Goal: Information Seeking & Learning: Learn about a topic

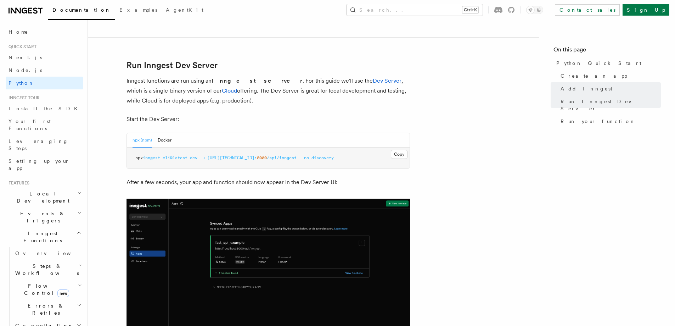
scroll to position [921, 0]
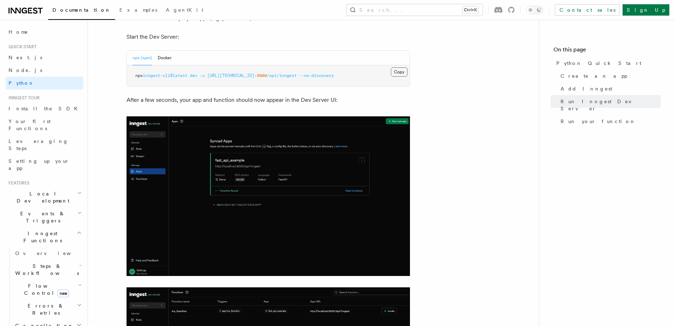
click at [398, 70] on button "Copy Copied" at bounding box center [399, 71] width 17 height 9
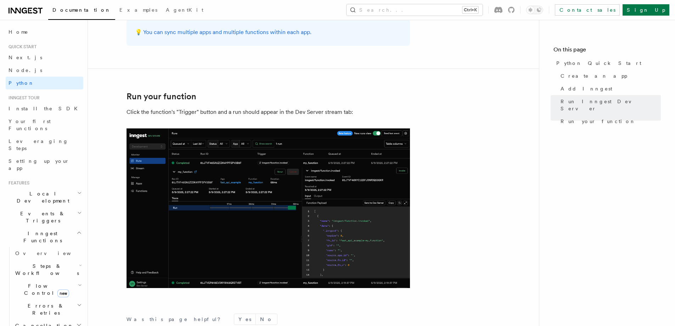
scroll to position [1453, 0]
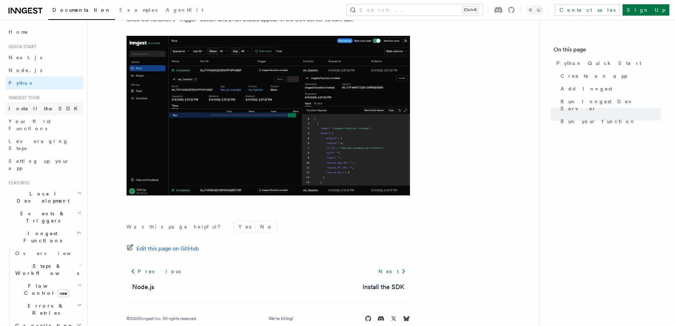
click at [22, 111] on span "Install the SDK" at bounding box center [45, 109] width 73 height 6
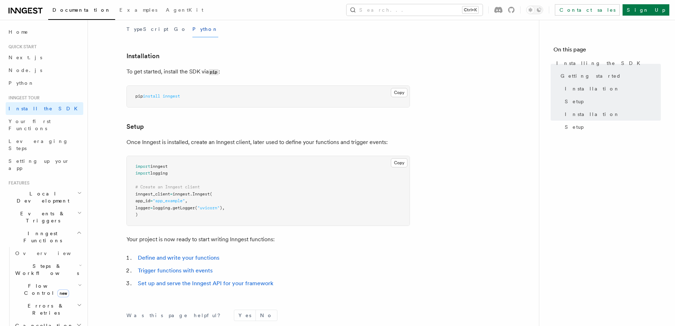
scroll to position [177, 0]
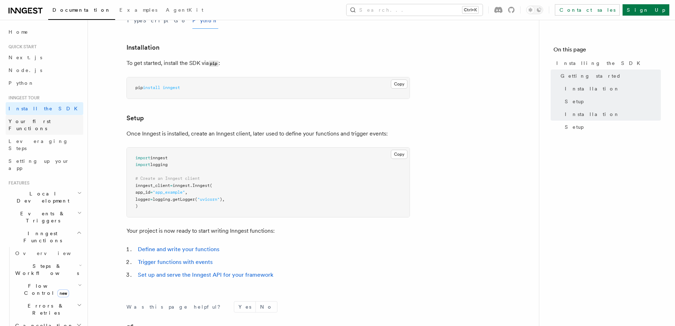
click at [28, 119] on span "Your first Functions" at bounding box center [30, 124] width 42 height 13
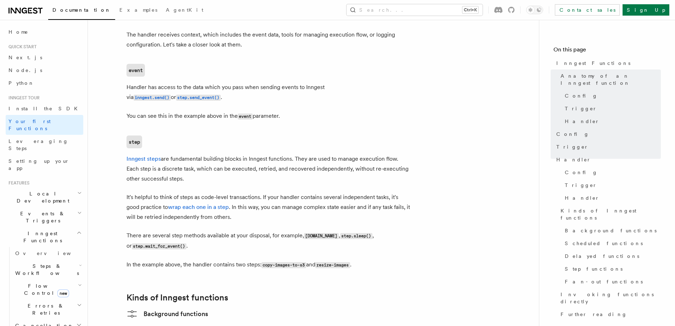
scroll to position [886, 0]
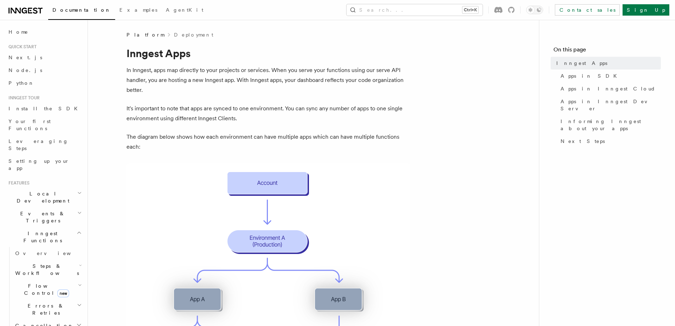
drag, startPoint x: 16, startPoint y: 30, endPoint x: 136, endPoint y: 55, distance: 122.6
click at [16, 30] on span "Home" at bounding box center [19, 31] width 20 height 7
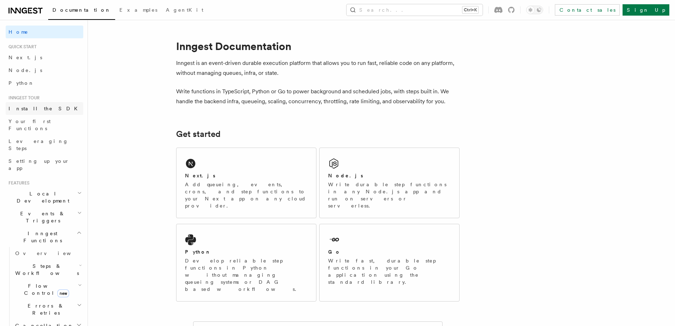
click at [34, 108] on span "Install the SDK" at bounding box center [45, 109] width 73 height 6
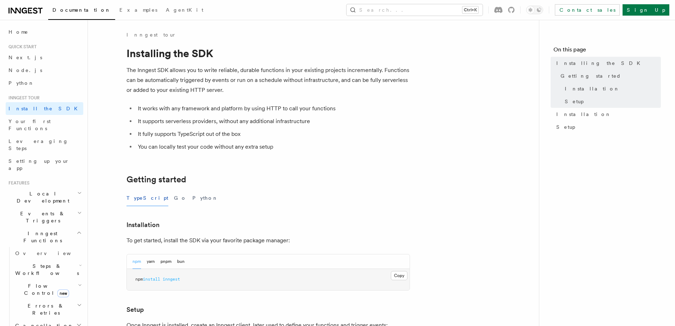
drag, startPoint x: 180, startPoint y: 195, endPoint x: 391, endPoint y: 188, distance: 211.3
click at [192, 195] on button "Python" at bounding box center [205, 198] width 26 height 16
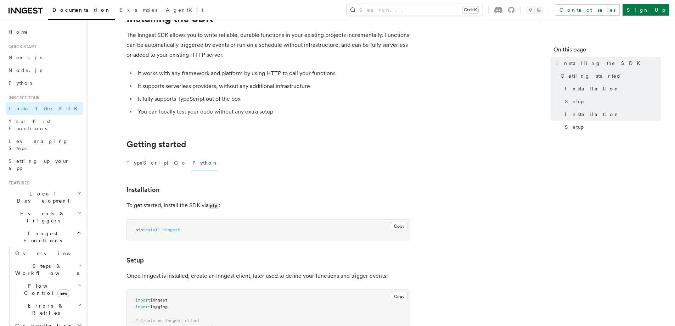
scroll to position [142, 0]
